Goal: Find specific page/section: Find specific page/section

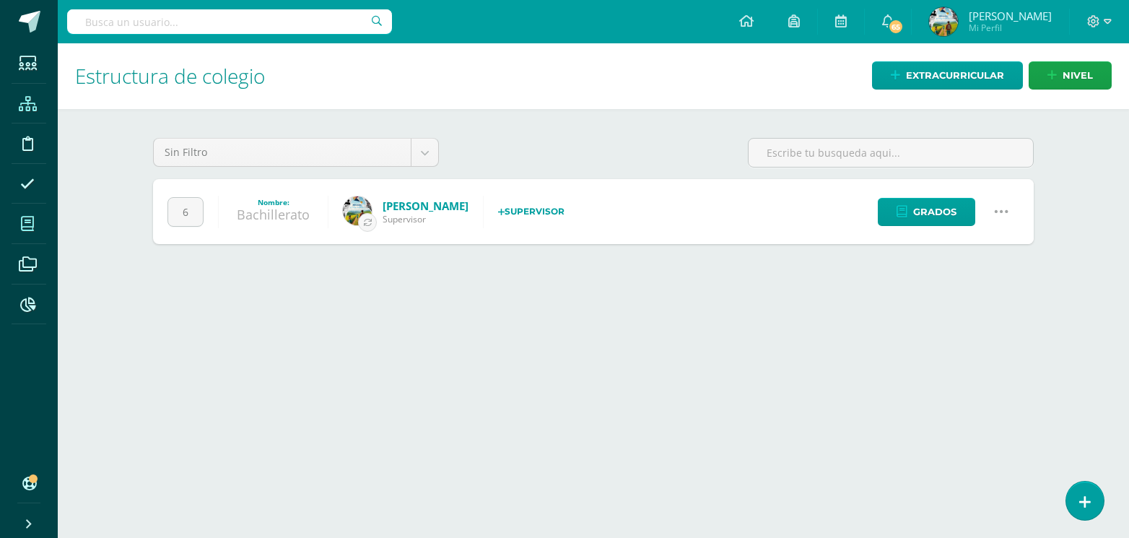
click at [36, 219] on span at bounding box center [28, 223] width 32 height 32
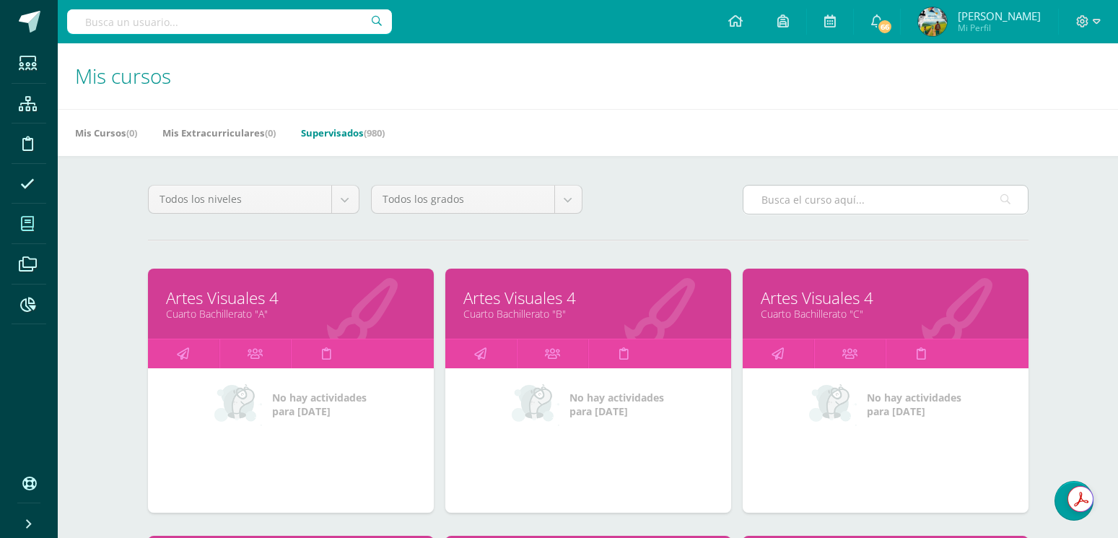
click at [837, 193] on input "text" at bounding box center [885, 199] width 284 height 28
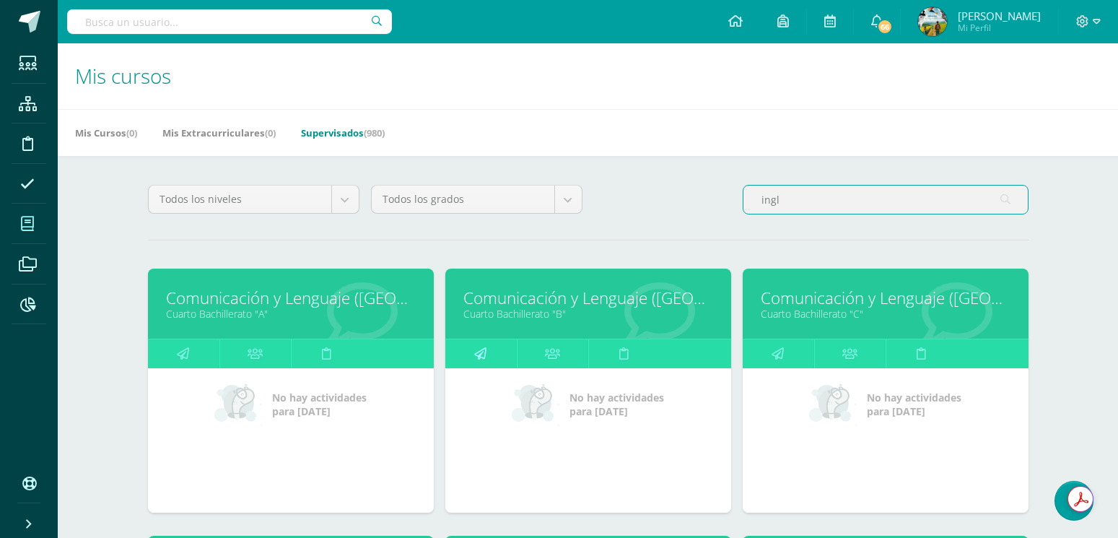
type input "ingl"
click at [476, 356] on icon at bounding box center [480, 353] width 12 height 28
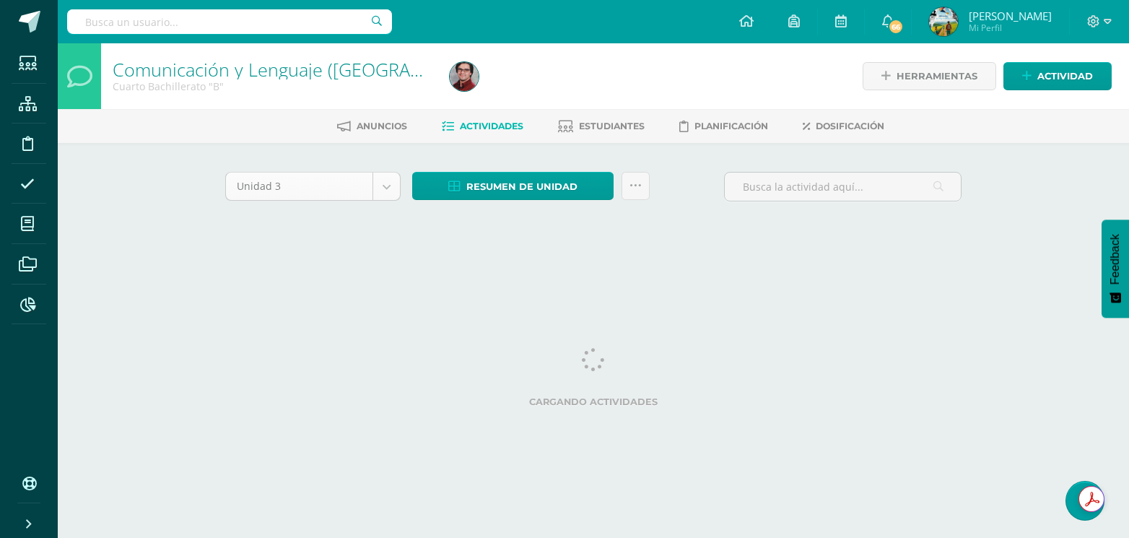
click at [299, 183] on body "Estudiantes Estructura Disciplina Asistencia Mis cursos Archivos Reportes Sopor…" at bounding box center [564, 134] width 1129 height 269
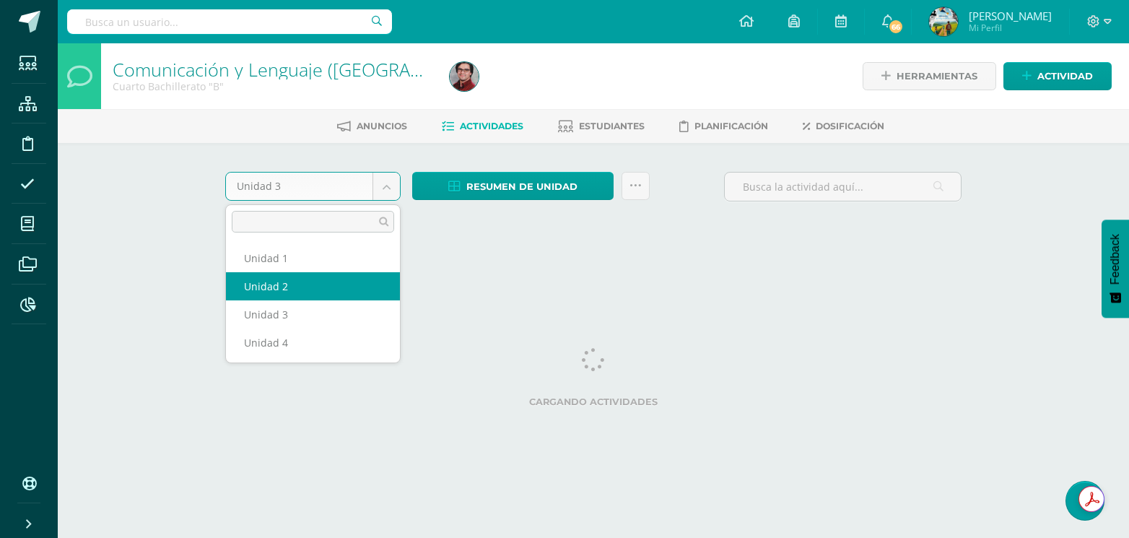
select select "Unidad 2"
